Goal: Find contact information: Find contact information

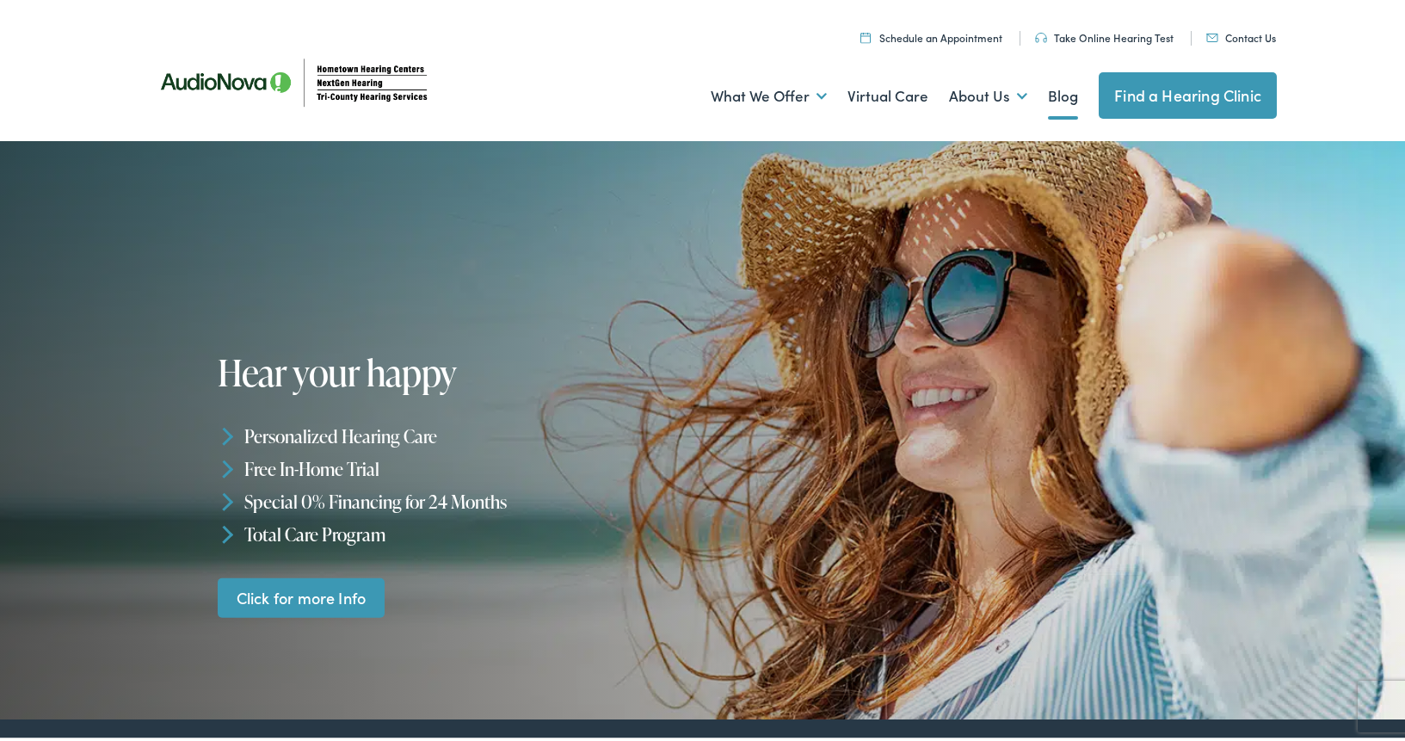
click at [1049, 95] on link "Blog" at bounding box center [1063, 93] width 30 height 64
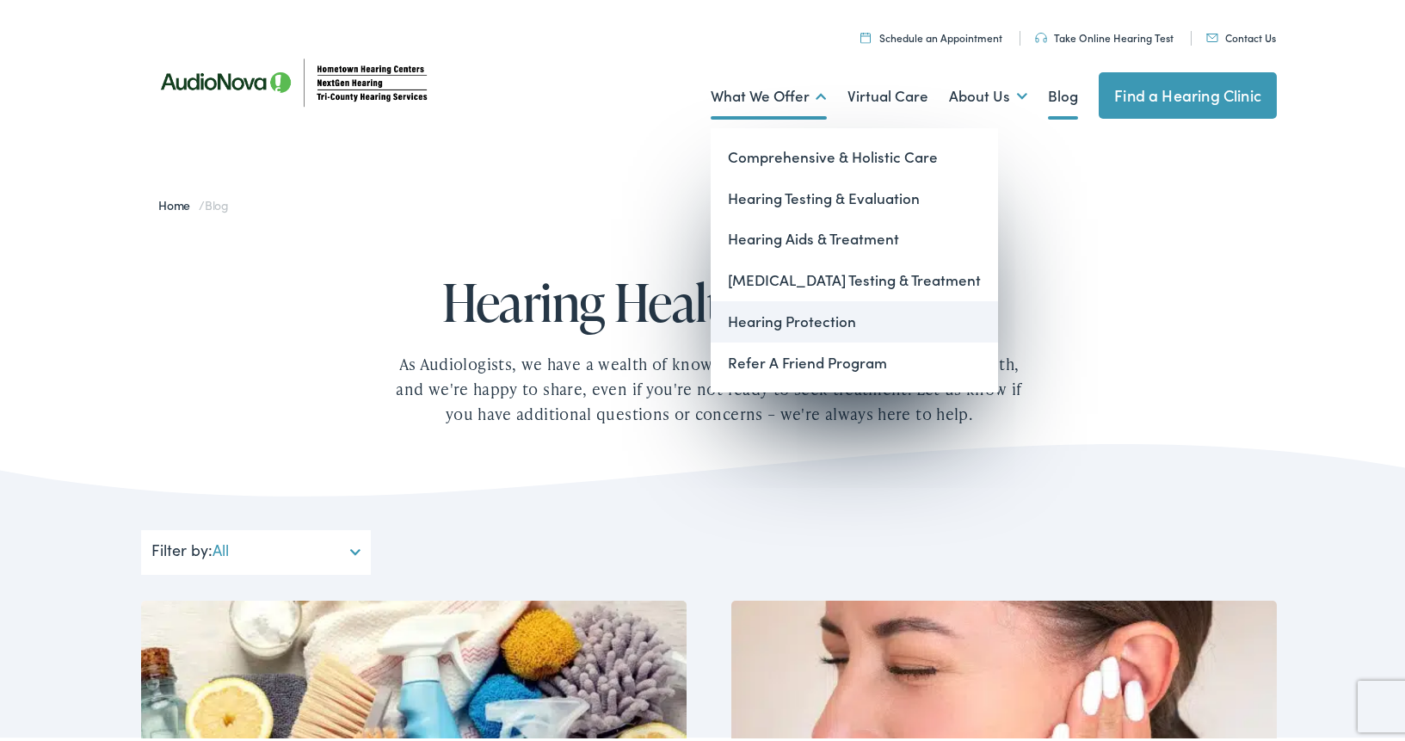
click at [769, 317] on link "Hearing Protection" at bounding box center [853, 318] width 287 height 41
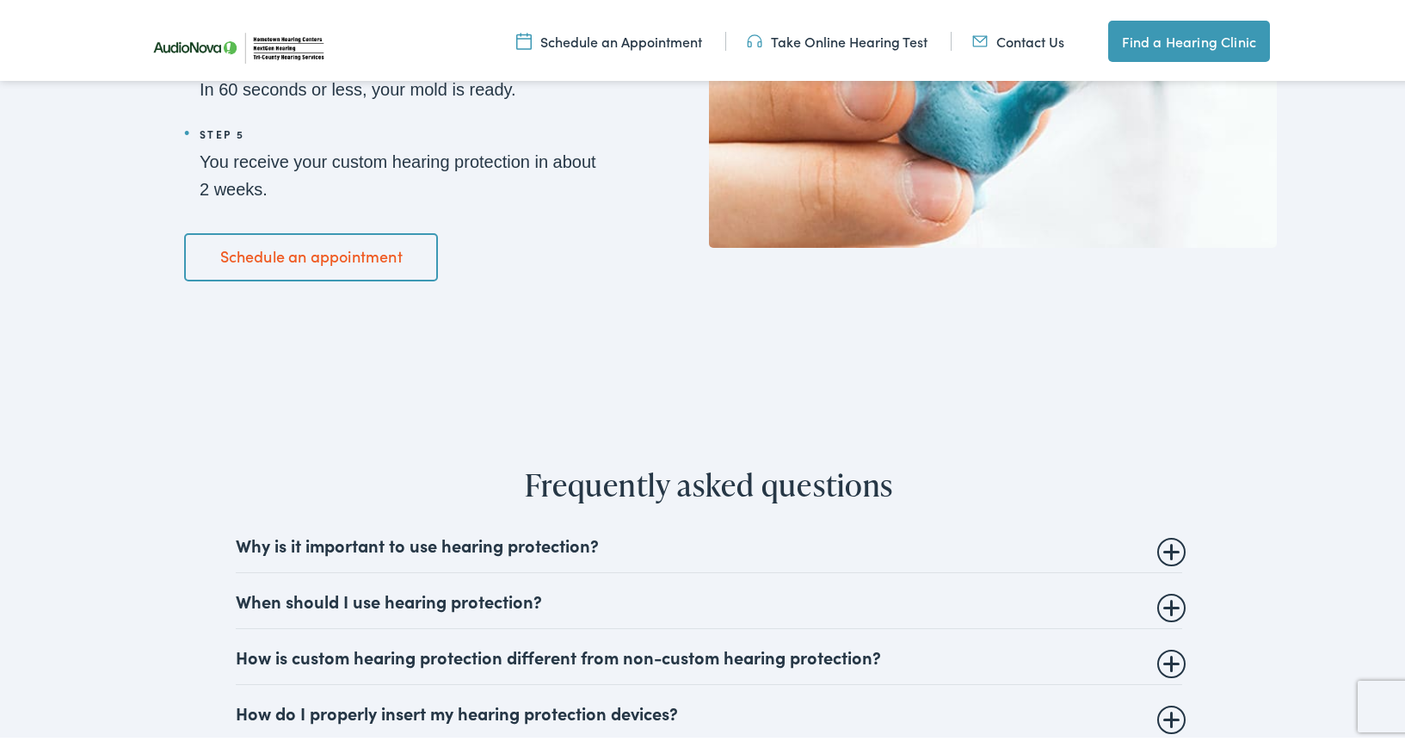
scroll to position [3597, 0]
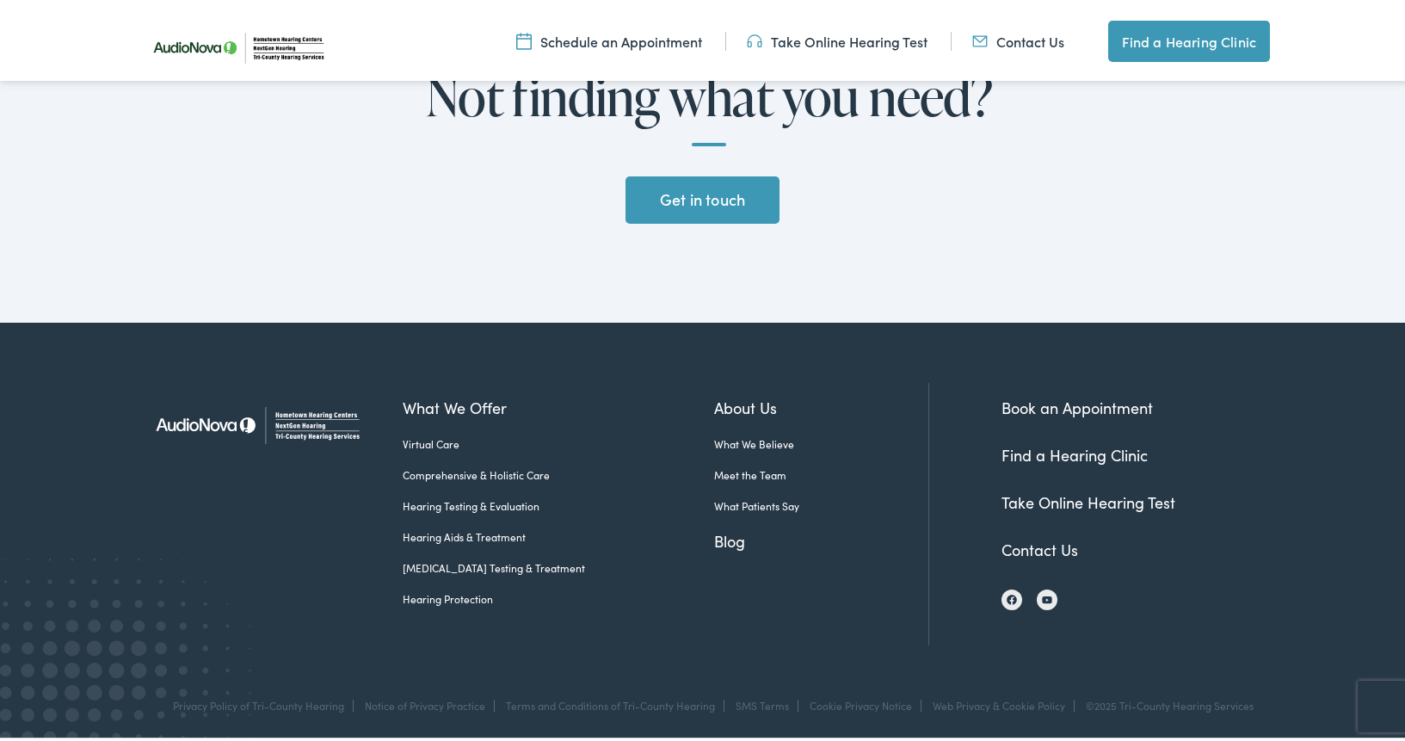
click at [631, 620] on div "What We Offer Virtual Care Comprehensive & Holistic Care Hearing Testing & Eval…" at bounding box center [666, 510] width 526 height 262
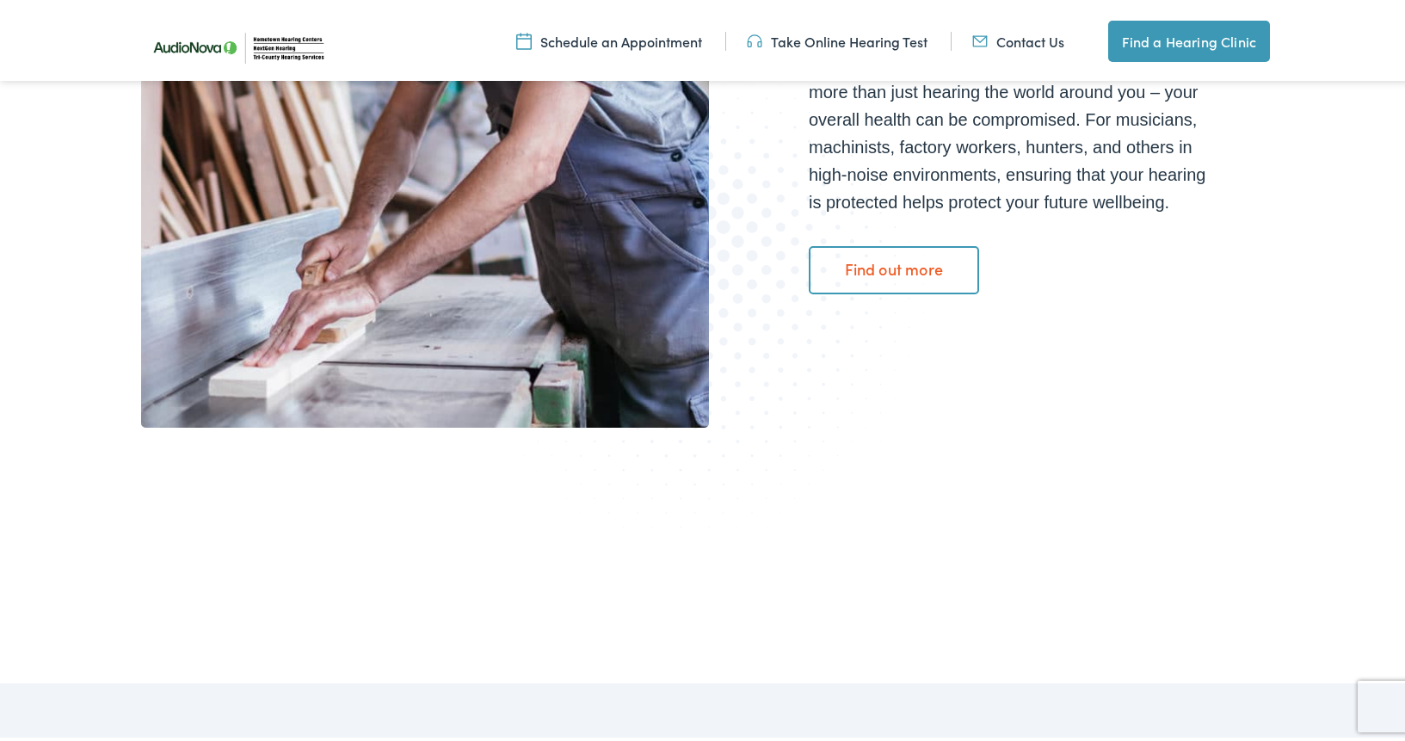
scroll to position [0, 0]
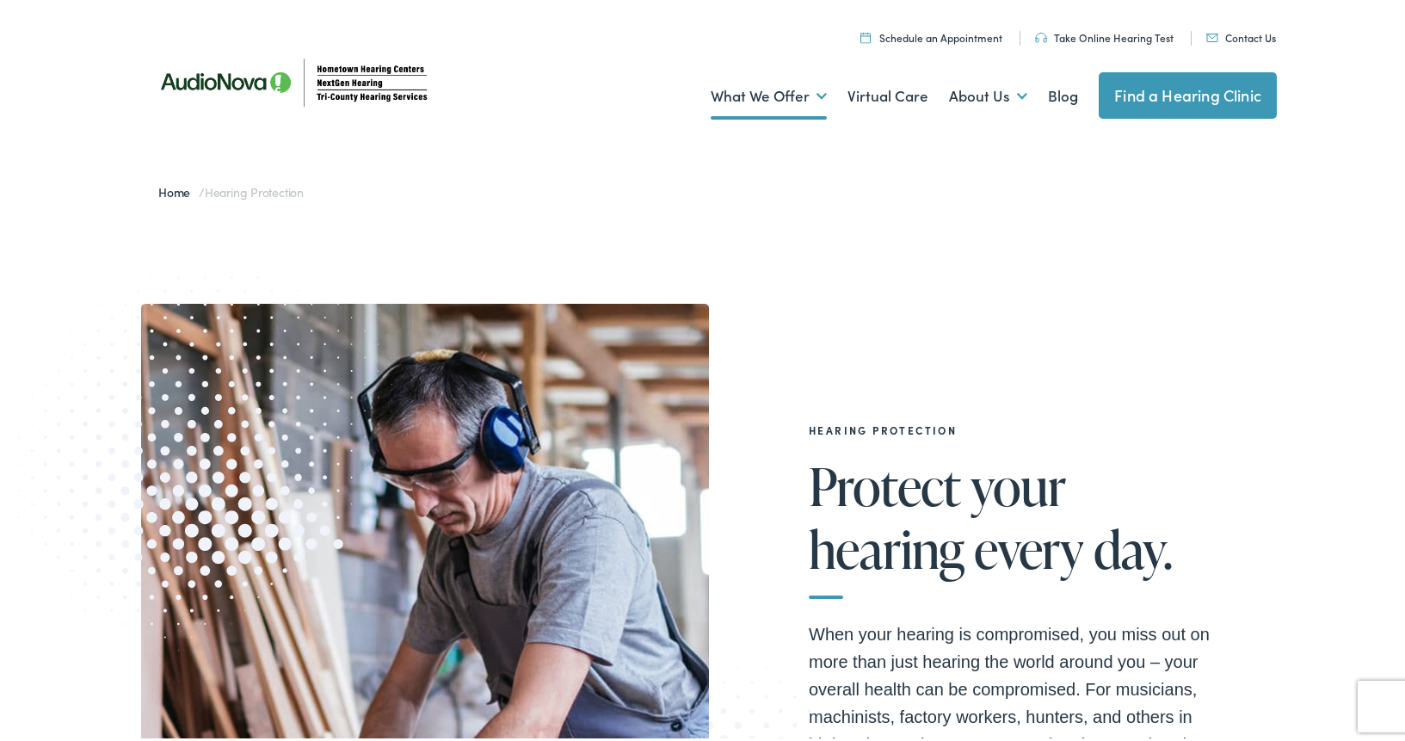
click at [1248, 32] on link "Contact Us" at bounding box center [1241, 34] width 70 height 15
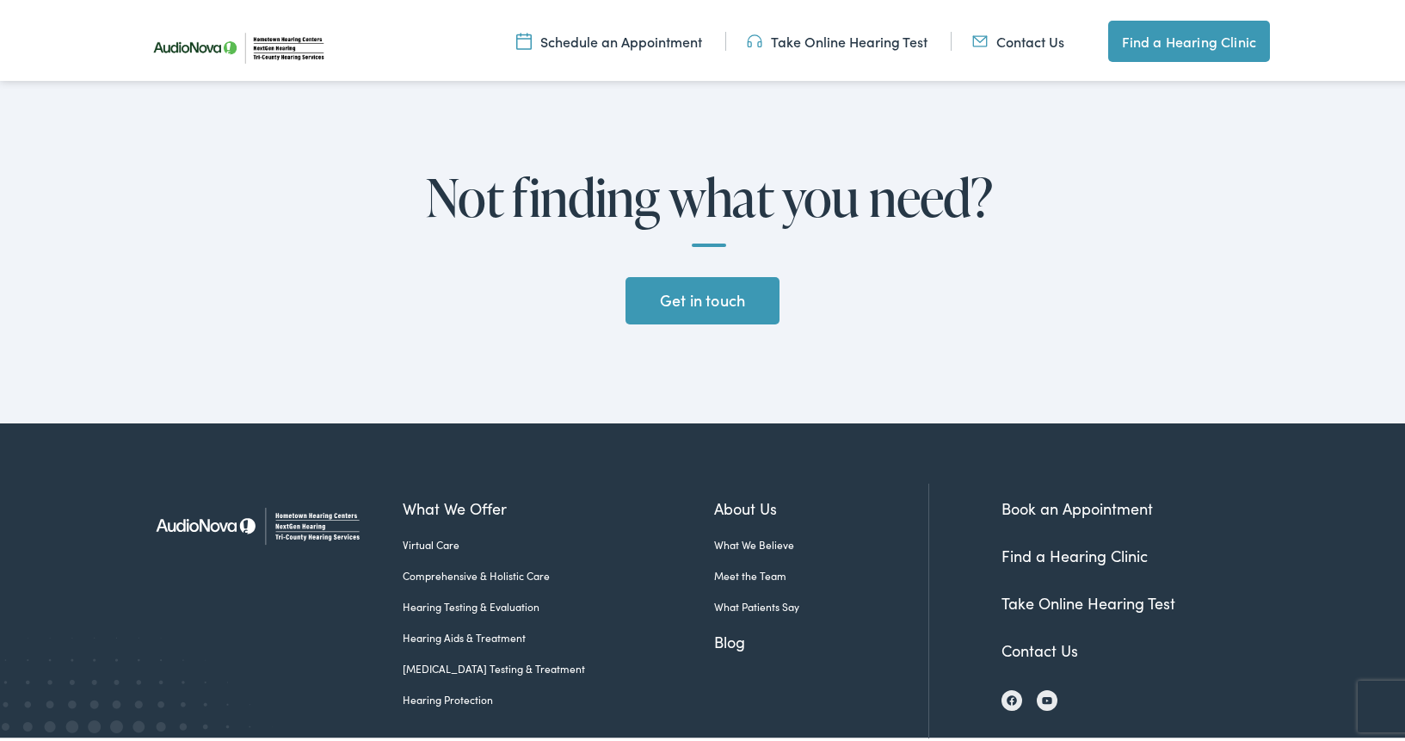
scroll to position [3597, 0]
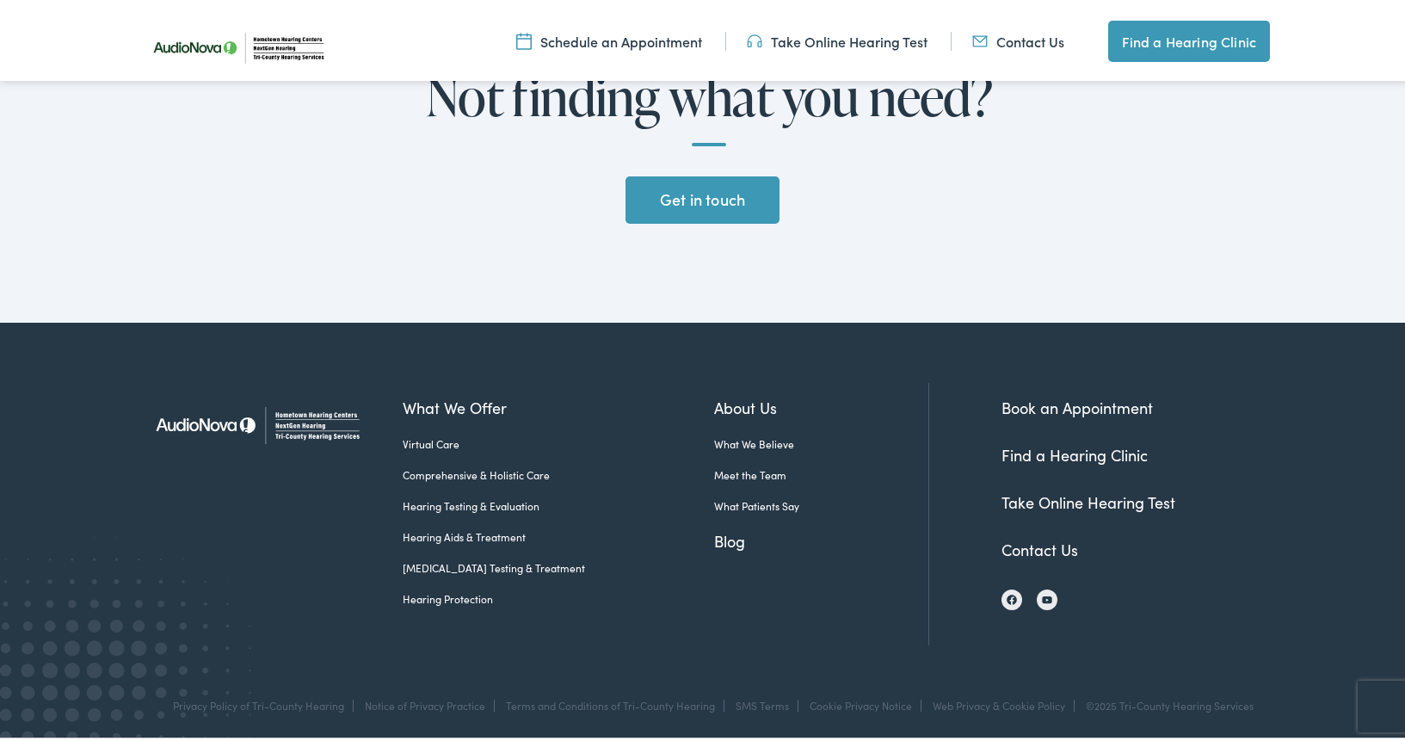
click at [1030, 544] on link "Contact Us" at bounding box center [1039, 546] width 77 height 22
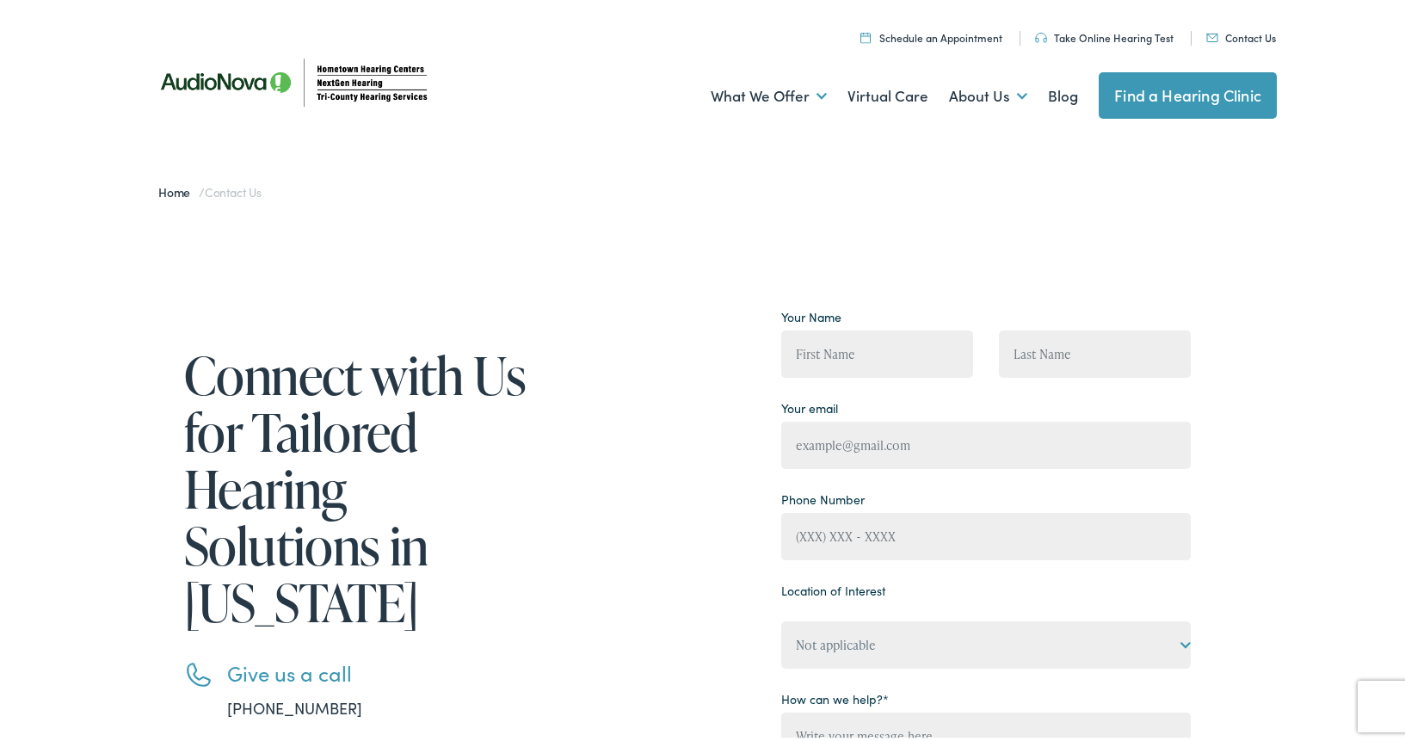
click at [1229, 35] on link "Contact Us" at bounding box center [1241, 34] width 70 height 15
